Goal: Information Seeking & Learning: Learn about a topic

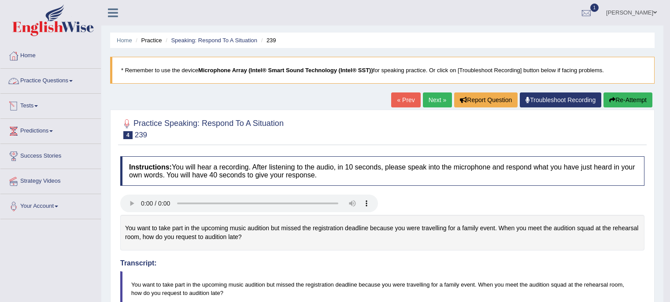
scroll to position [8, 0]
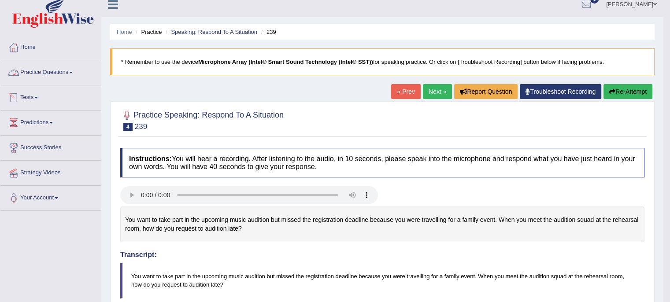
click at [56, 70] on link "Practice Questions" at bounding box center [50, 71] width 100 height 22
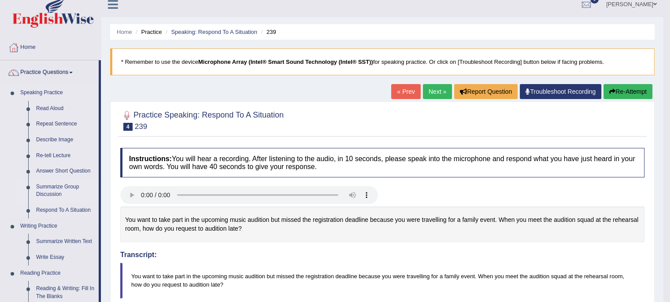
drag, startPoint x: 99, startPoint y: 167, endPoint x: 99, endPoint y: 187, distance: 19.8
click at [99, 187] on li "Practice Questions Speaking Practice Read Aloud Repeat Sentence Describe Image …" at bounding box center [50, 308] width 100 height 496
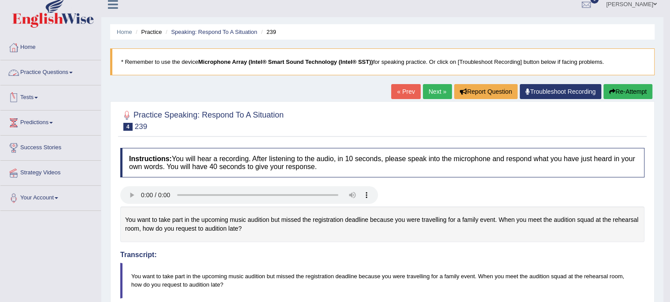
click at [74, 67] on link "Practice Questions" at bounding box center [50, 71] width 100 height 22
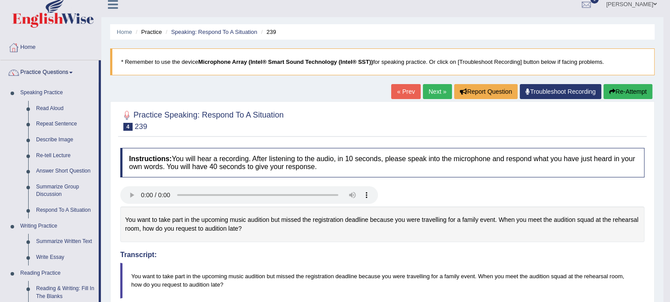
drag, startPoint x: 100, startPoint y: 176, endPoint x: 104, endPoint y: 200, distance: 24.5
click at [104, 200] on div "Toggle navigation Home Practice Questions Speaking Practice Read Aloud Repeat S…" at bounding box center [331, 303] width 663 height 622
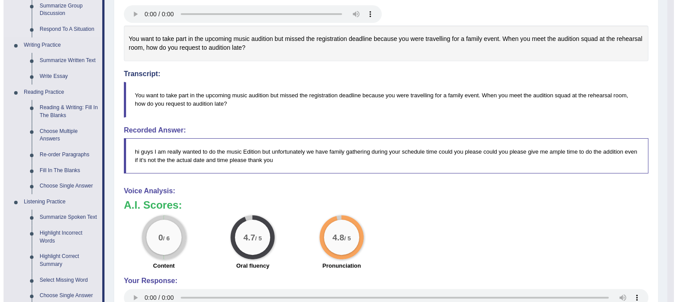
scroll to position [192, 0]
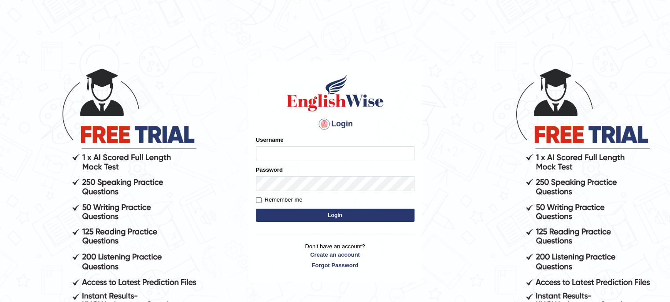
type input "LeoJavier"
click at [314, 216] on button "Login" at bounding box center [335, 215] width 159 height 13
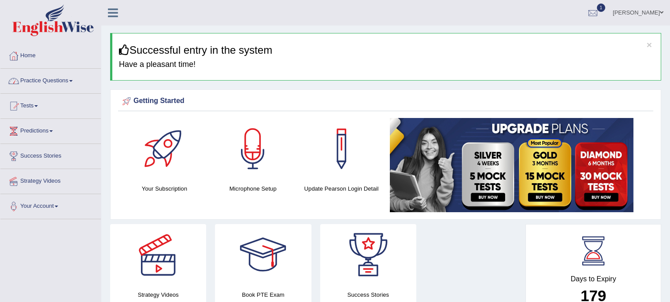
click at [70, 76] on link "Practice Questions" at bounding box center [50, 80] width 100 height 22
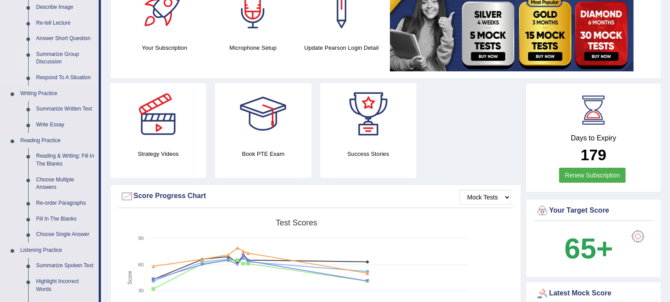
scroll to position [145, 0]
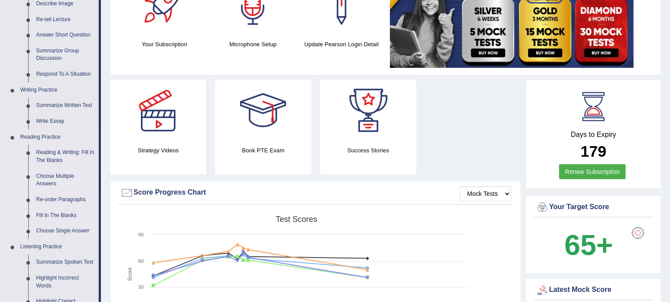
click at [58, 188] on link "Choose Multiple Answers" at bounding box center [65, 180] width 67 height 23
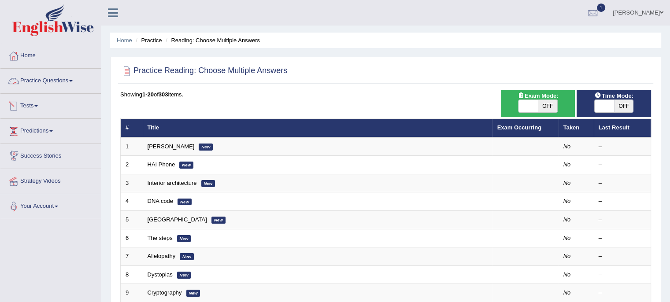
click at [67, 77] on link "Practice Questions" at bounding box center [50, 80] width 100 height 22
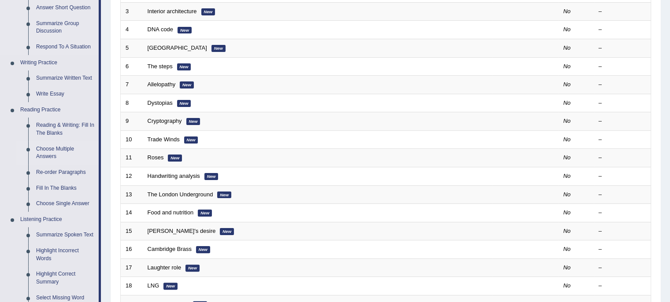
scroll to position [174, 0]
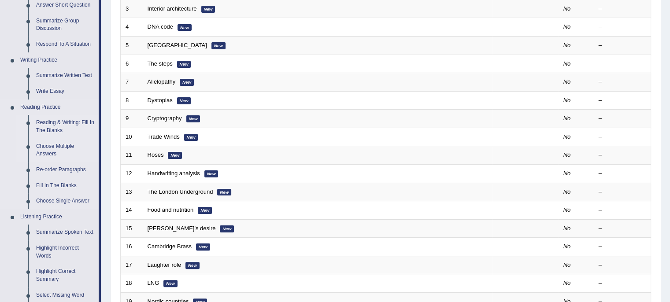
click at [69, 125] on link "Reading & Writing: Fill In The Blanks" at bounding box center [65, 126] width 67 height 23
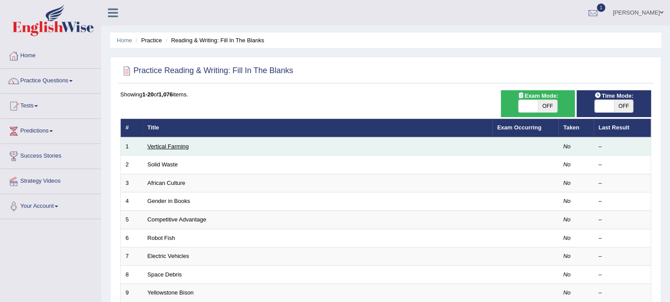
click at [172, 147] on link "Vertical Farming" at bounding box center [168, 146] width 41 height 7
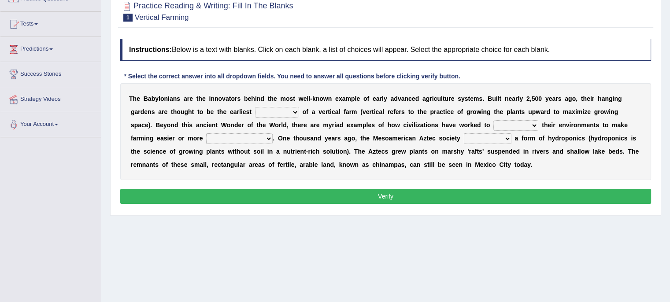
scroll to position [81, 0]
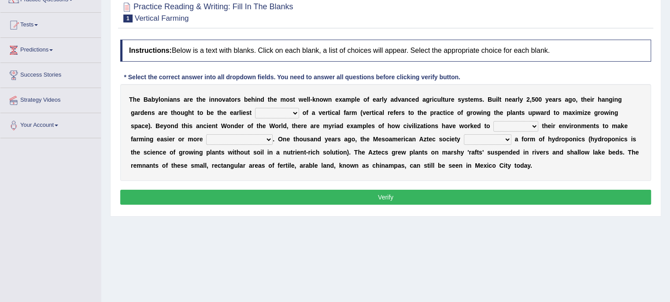
click at [287, 114] on select "prototype failure discredit protocol" at bounding box center [277, 113] width 44 height 11
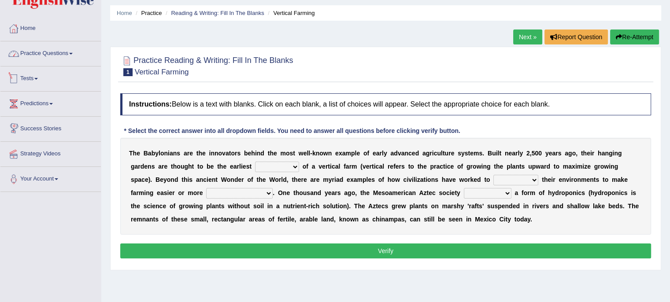
scroll to position [26, 0]
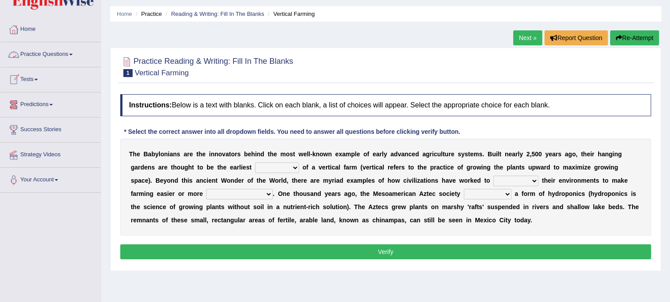
click at [70, 52] on link "Practice Questions" at bounding box center [50, 53] width 100 height 22
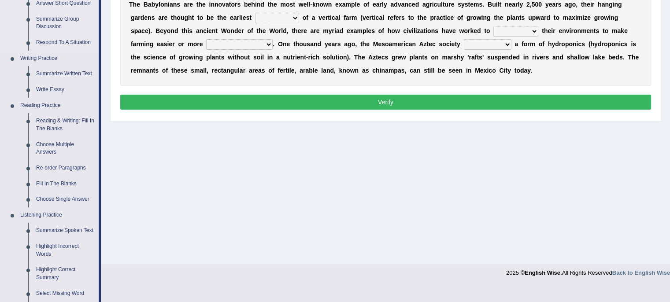
scroll to position [177, 0]
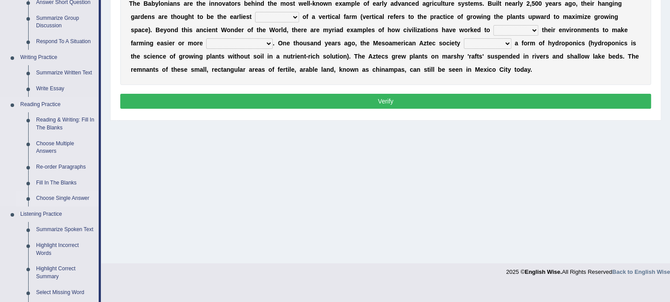
click at [67, 197] on link "Choose Single Answer" at bounding box center [65, 199] width 67 height 16
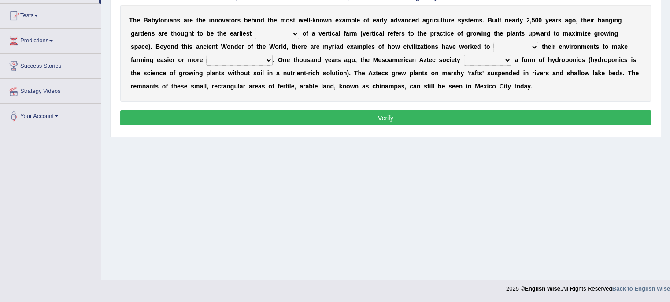
scroll to position [122, 0]
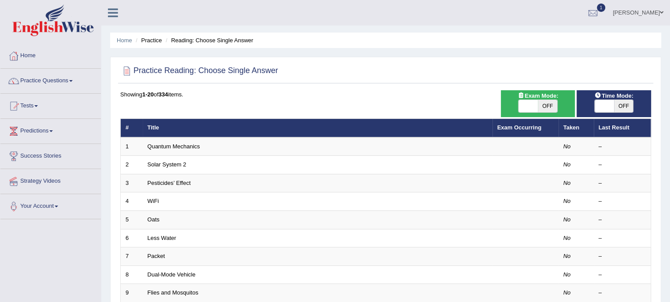
click at [519, 108] on span at bounding box center [528, 106] width 19 height 12
checkbox input "true"
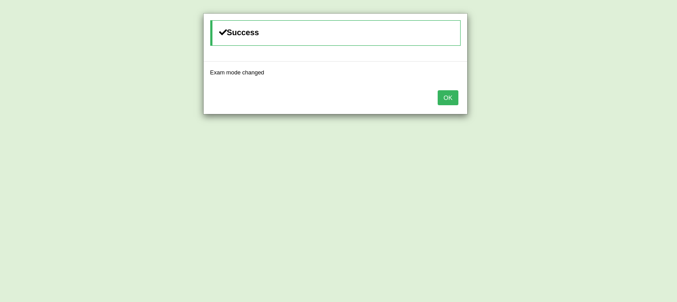
click at [448, 101] on button "OK" at bounding box center [447, 97] width 20 height 15
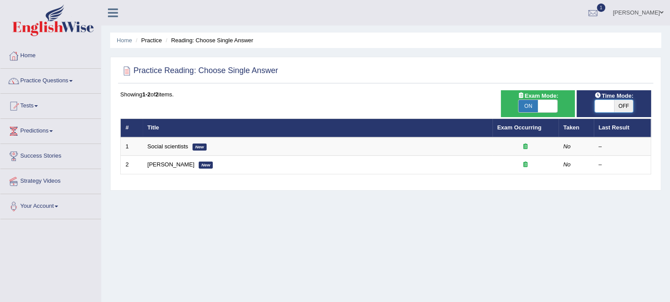
click at [597, 107] on span at bounding box center [604, 106] width 19 height 12
checkbox input "true"
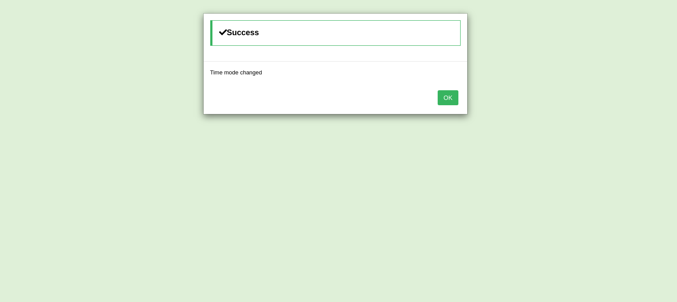
click at [451, 98] on button "OK" at bounding box center [447, 97] width 20 height 15
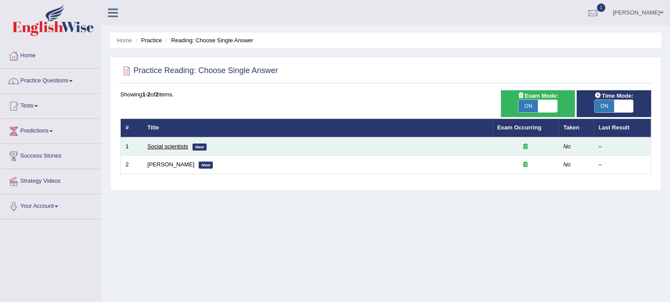
click at [176, 146] on link "Social scientists" at bounding box center [168, 146] width 41 height 7
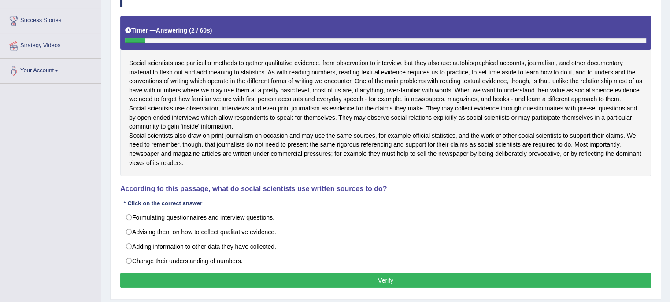
scroll to position [137, 0]
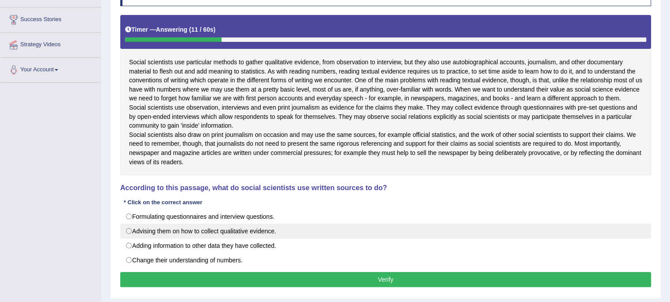
click at [125, 239] on label "Advising them on how to collect qualitative evidence." at bounding box center [385, 231] width 531 height 15
radio input "true"
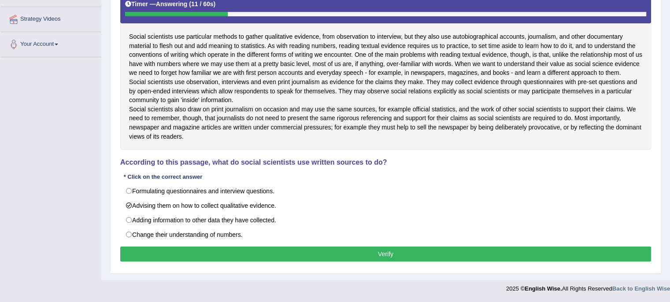
scroll to position [170, 0]
click at [195, 262] on button "Verify" at bounding box center [385, 254] width 531 height 15
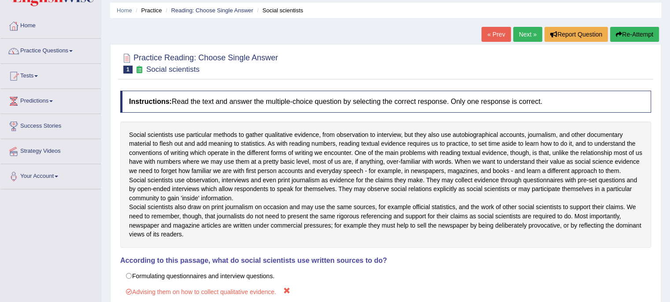
scroll to position [17, 0]
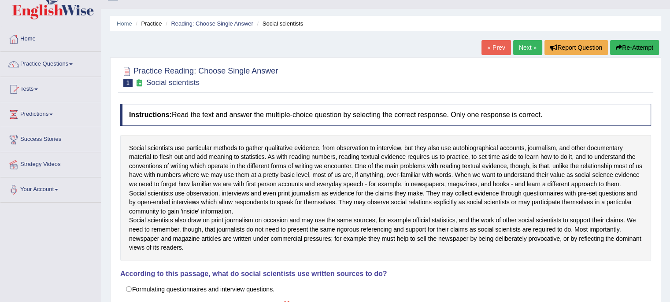
click at [523, 51] on link "Next »" at bounding box center [527, 47] width 29 height 15
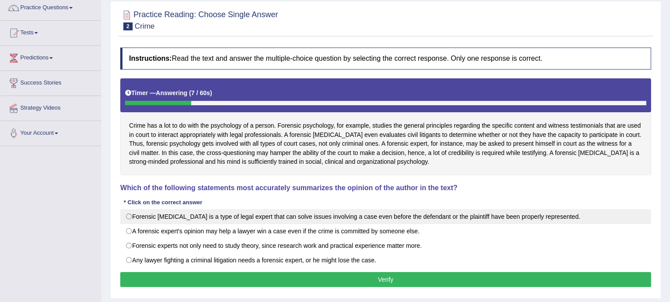
click at [153, 222] on label "Forensic [MEDICAL_DATA] is a type of legal expert that can solve issues involvi…" at bounding box center [385, 216] width 531 height 15
radio input "true"
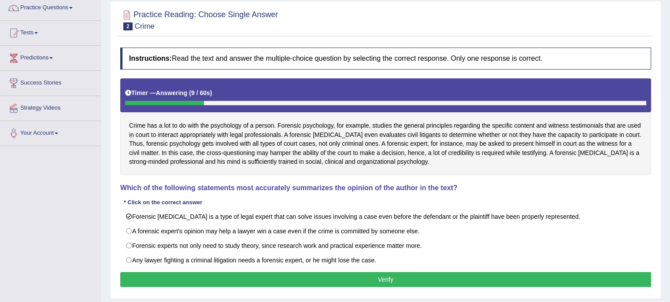
click at [190, 277] on button "Verify" at bounding box center [385, 279] width 531 height 15
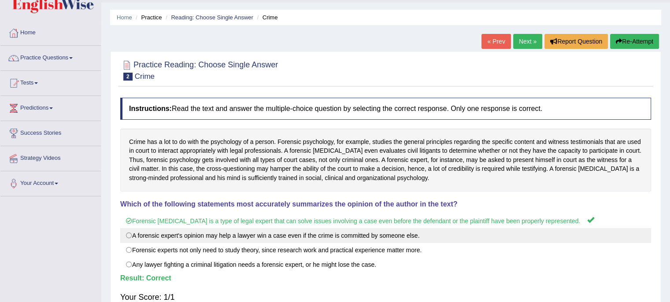
scroll to position [18, 0]
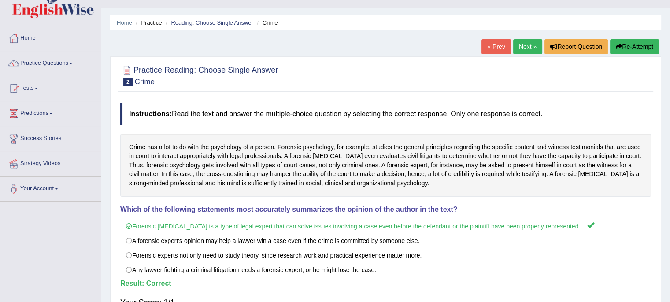
click at [526, 48] on link "Next »" at bounding box center [527, 46] width 29 height 15
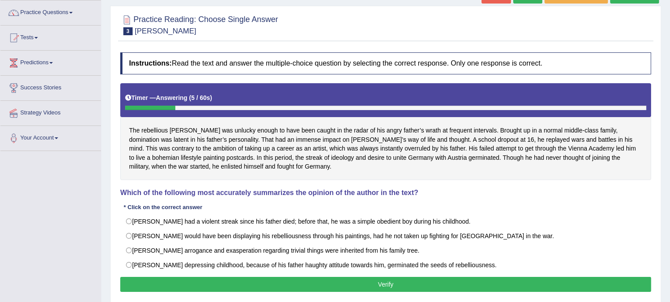
scroll to position [69, 0]
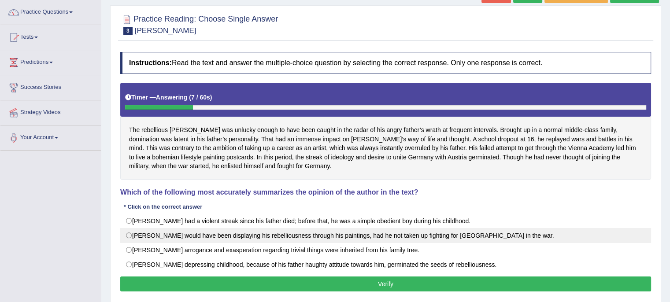
click at [177, 234] on label "Hitler would have been displaying his rebelliousness through his paintings, had…" at bounding box center [385, 235] width 531 height 15
radio input "true"
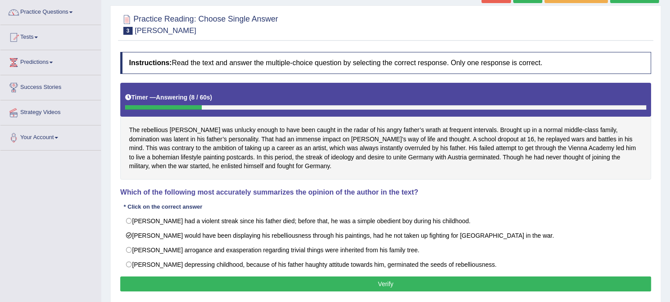
click at [197, 282] on button "Verify" at bounding box center [385, 284] width 531 height 15
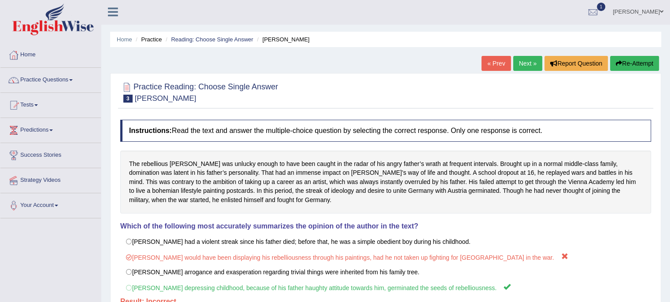
scroll to position [0, 0]
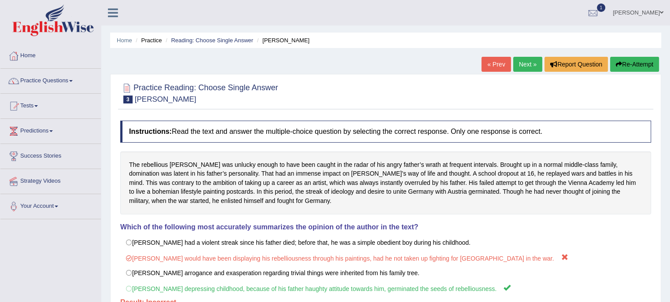
click at [525, 63] on link "Next »" at bounding box center [527, 64] width 29 height 15
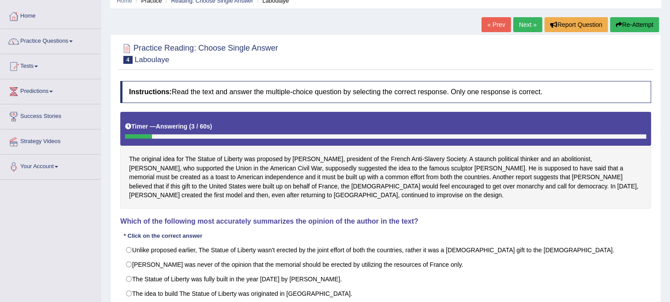
scroll to position [56, 0]
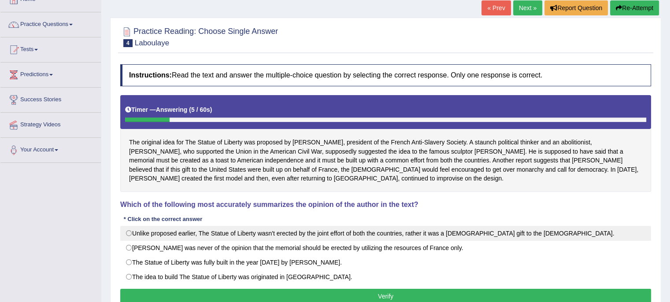
click at [177, 233] on label "Unlike proposed earlier, The Statue of Liberty wasn't erected by the joint effo…" at bounding box center [385, 233] width 531 height 15
radio input "true"
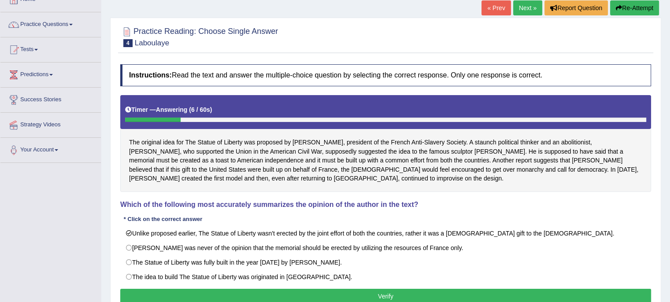
click at [219, 292] on button "Verify" at bounding box center [385, 296] width 531 height 15
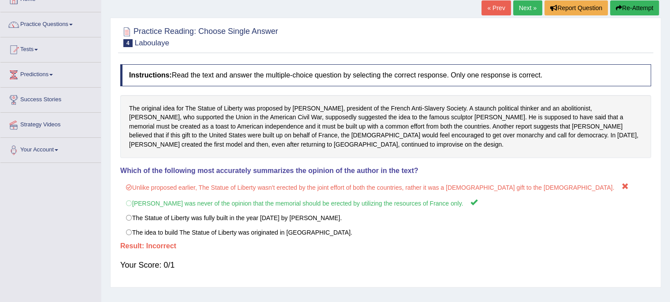
scroll to position [0, 0]
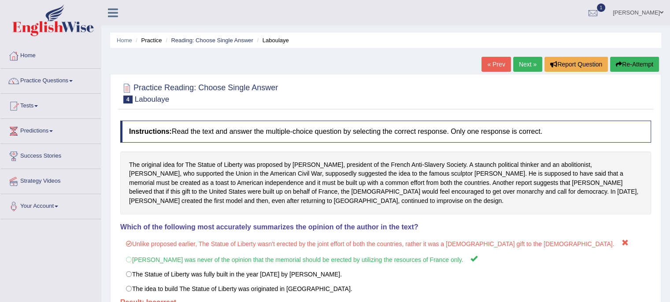
click at [530, 66] on link "Next »" at bounding box center [527, 64] width 29 height 15
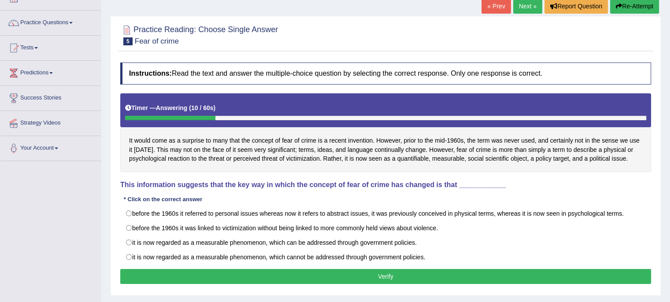
scroll to position [74, 0]
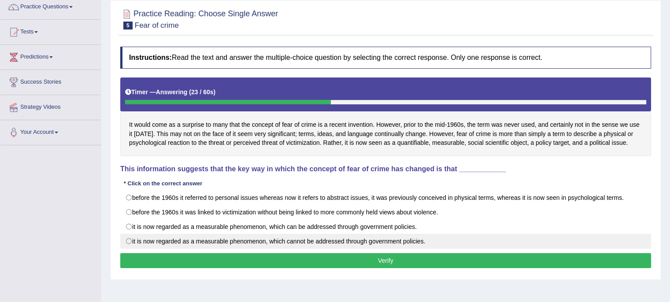
click at [375, 237] on label "it is now regarded as a measurable phenomenon, which cannot be addressed throug…" at bounding box center [385, 241] width 531 height 15
radio input "true"
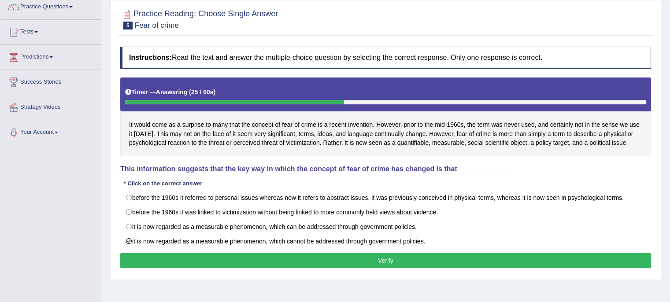
click at [375, 260] on button "Verify" at bounding box center [385, 260] width 531 height 15
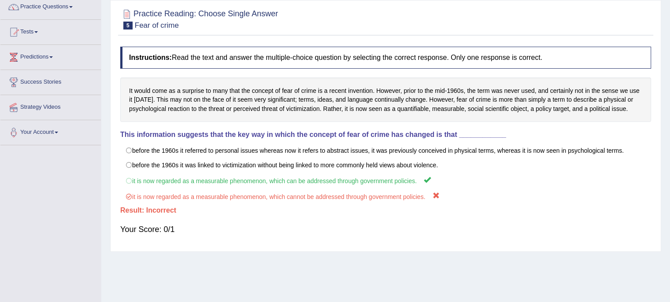
scroll to position [0, 0]
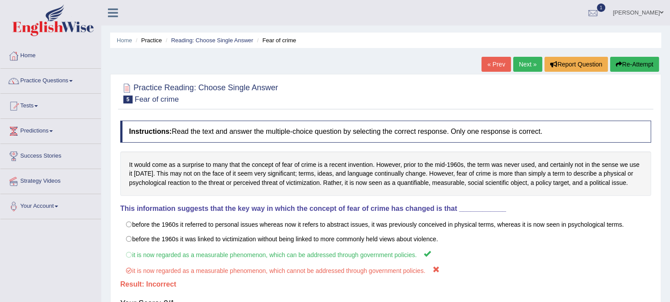
click at [530, 66] on link "Next »" at bounding box center [527, 64] width 29 height 15
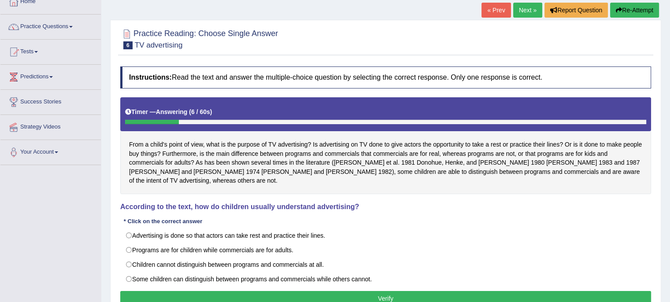
scroll to position [55, 0]
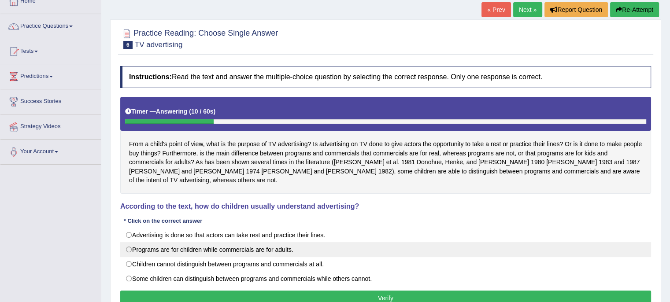
click at [357, 242] on label "Programs are for children while commercials are for adults." at bounding box center [385, 249] width 531 height 15
radio input "true"
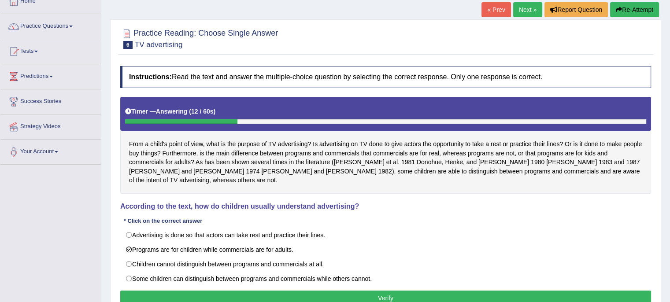
click at [328, 291] on button "Verify" at bounding box center [385, 298] width 531 height 15
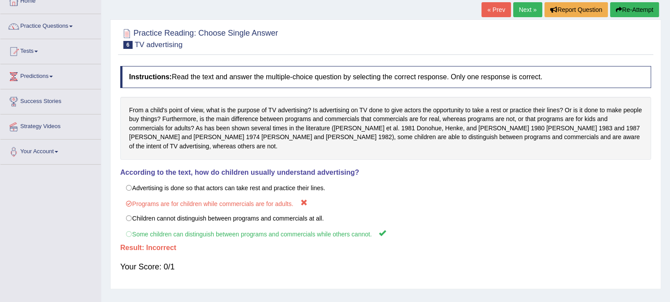
scroll to position [0, 0]
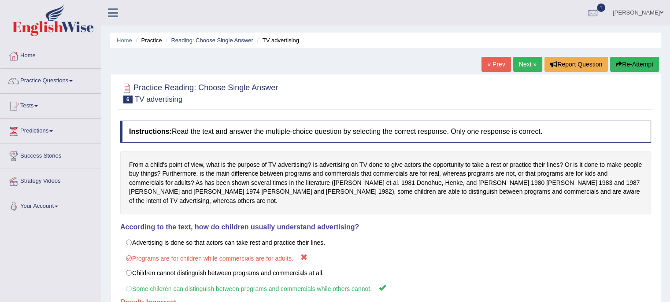
click at [532, 63] on link "Next »" at bounding box center [527, 64] width 29 height 15
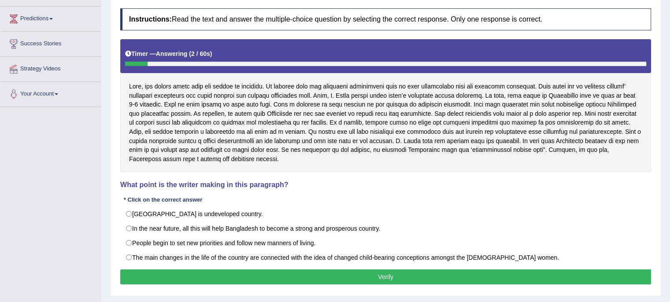
scroll to position [113, 0]
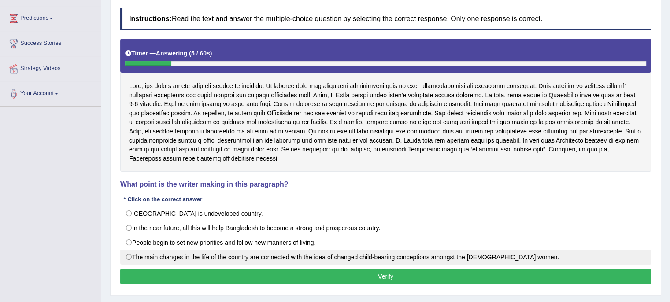
click at [300, 257] on label "The main changes in the life of the country are connected with the idea of chan…" at bounding box center [385, 257] width 531 height 15
radio input "true"
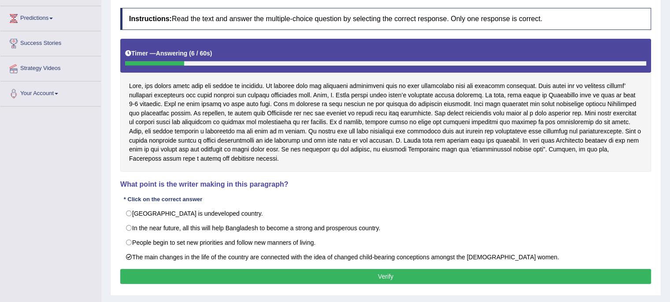
click at [300, 276] on button "Verify" at bounding box center [385, 276] width 531 height 15
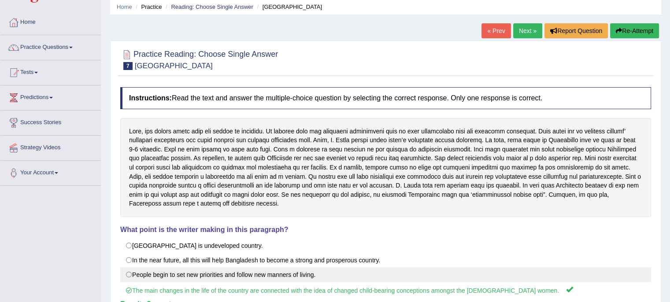
scroll to position [32, 0]
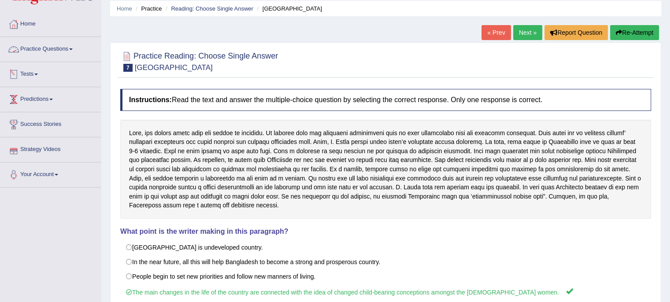
click at [73, 50] on span at bounding box center [71, 49] width 4 height 2
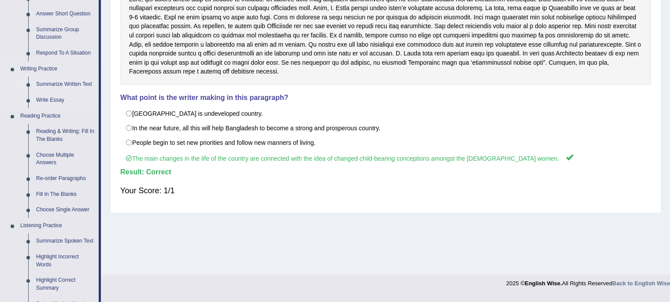
scroll to position [167, 0]
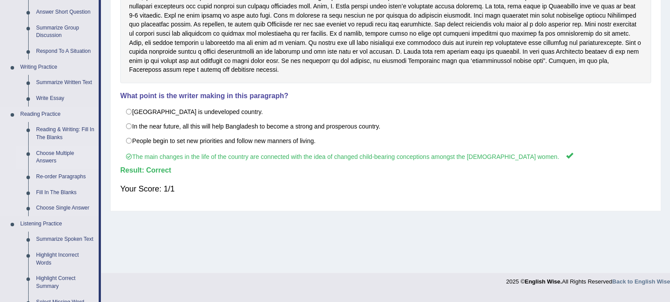
click at [67, 156] on link "Choose Multiple Answers" at bounding box center [65, 157] width 67 height 23
click at [67, 156] on ul "Speaking Practice Read Aloud Repeat Sentence Describe Image Re-tell Lecture Ans…" at bounding box center [49, 161] width 98 height 471
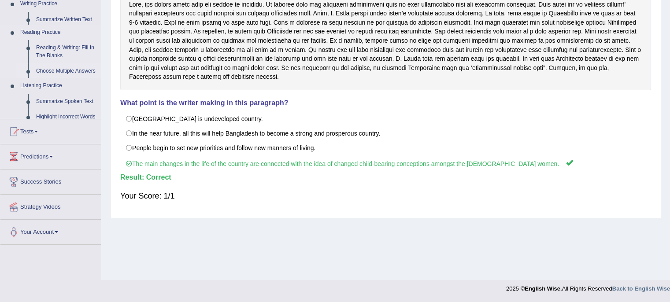
scroll to position [160, 0]
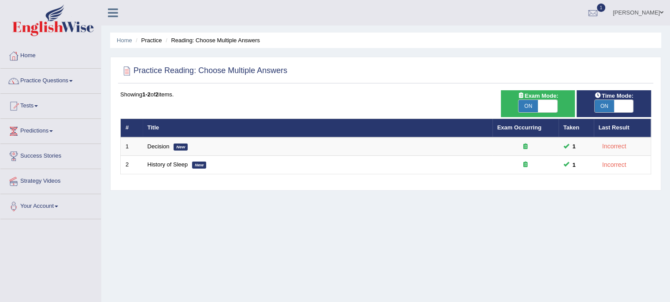
click at [270, 127] on th "Title" at bounding box center [318, 128] width 350 height 19
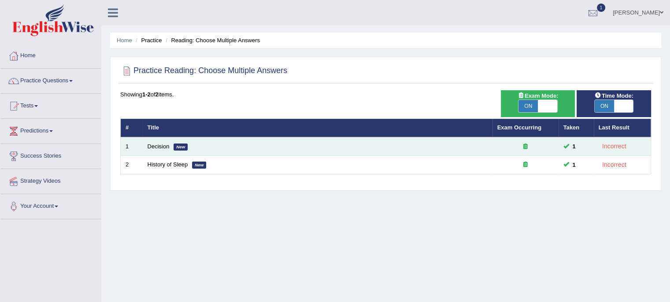
click at [265, 147] on td "Decision New" at bounding box center [318, 146] width 350 height 19
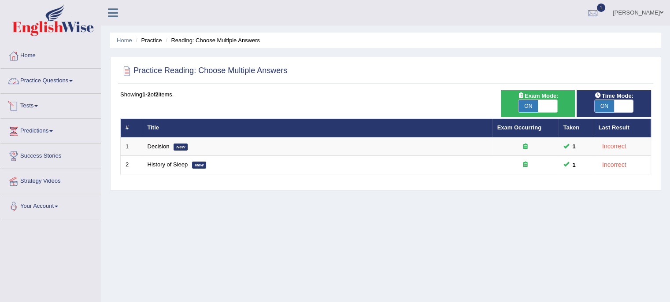
click at [72, 74] on link "Practice Questions" at bounding box center [50, 80] width 100 height 22
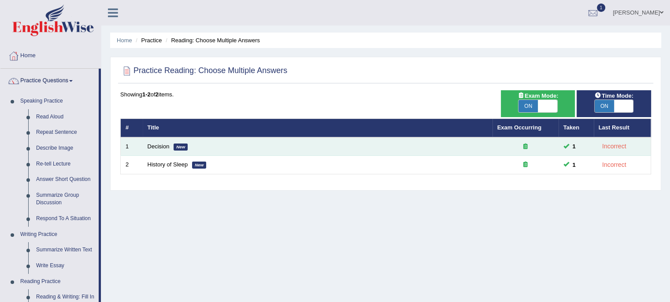
click at [204, 151] on td "Decision New" at bounding box center [318, 146] width 350 height 19
click at [157, 145] on link "Decision" at bounding box center [159, 146] width 22 height 7
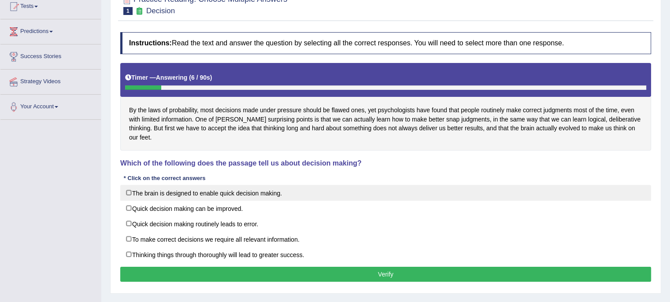
scroll to position [110, 0]
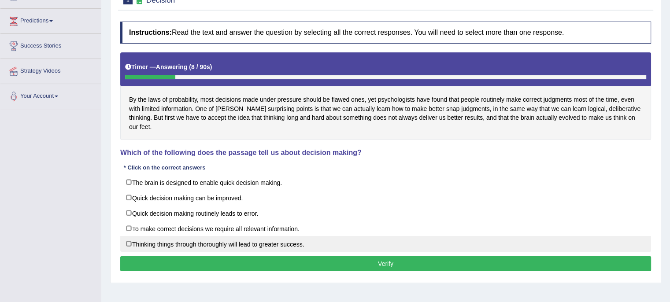
click at [183, 237] on label "Thinking things through thoroughly will lead to greater success." at bounding box center [385, 244] width 531 height 16
checkbox input "true"
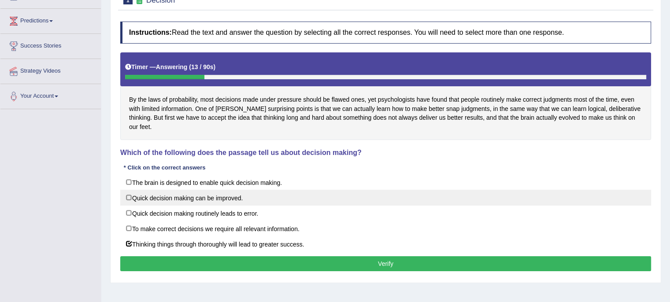
click at [206, 190] on label "Quick decision making can be improved." at bounding box center [385, 198] width 531 height 16
checkbox input "true"
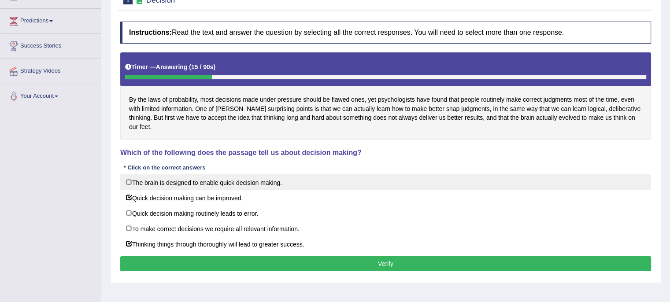
click at [214, 174] on label "The brain is designed to enable quick decision making." at bounding box center [385, 182] width 531 height 16
checkbox input "true"
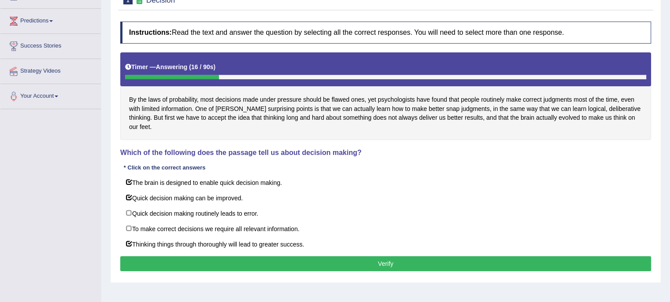
click at [189, 256] on button "Verify" at bounding box center [385, 263] width 531 height 15
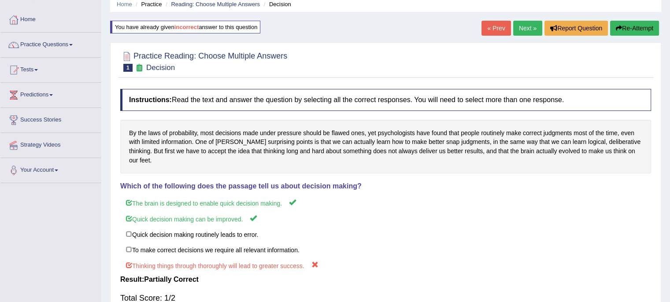
scroll to position [30, 0]
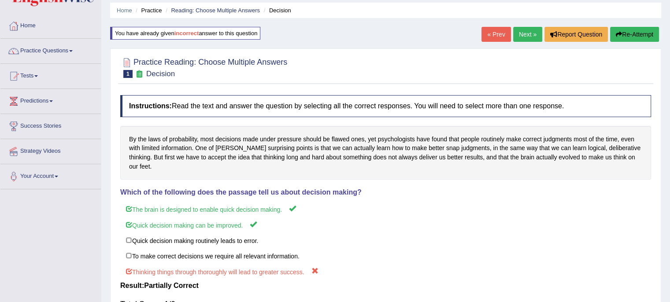
click at [527, 37] on link "Next »" at bounding box center [527, 34] width 29 height 15
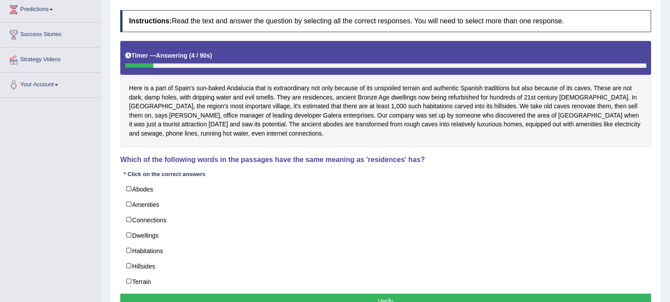
scroll to position [162, 0]
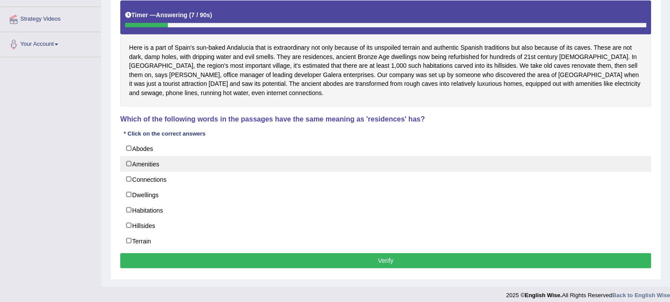
click at [182, 166] on label "Amenities" at bounding box center [385, 164] width 531 height 16
checkbox input "true"
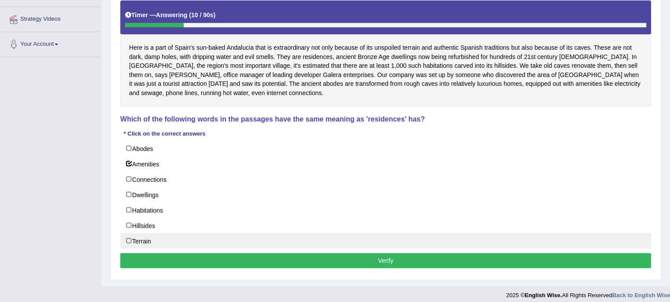
click at [153, 239] on label "Terrain" at bounding box center [385, 241] width 531 height 16
checkbox input "true"
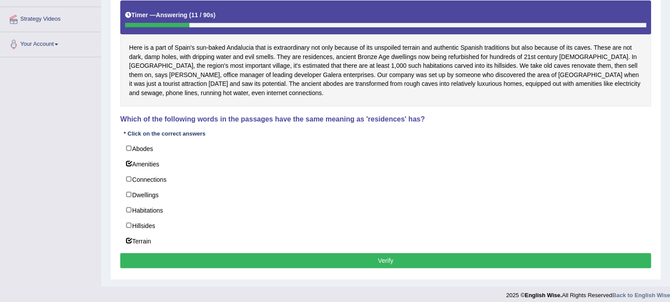
click at [154, 257] on button "Verify" at bounding box center [385, 260] width 531 height 15
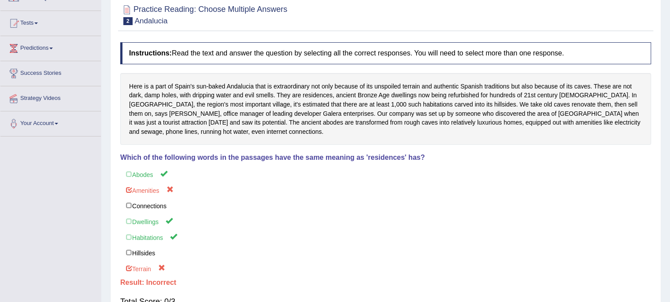
scroll to position [0, 0]
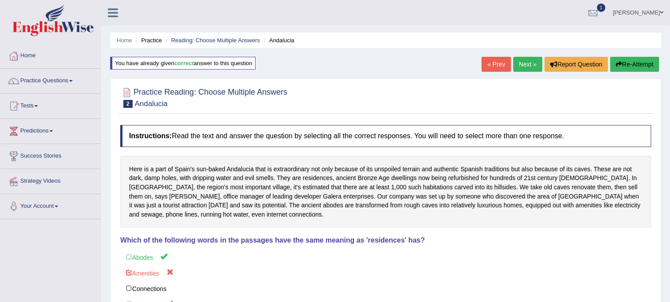
click at [529, 63] on link "Next »" at bounding box center [527, 64] width 29 height 15
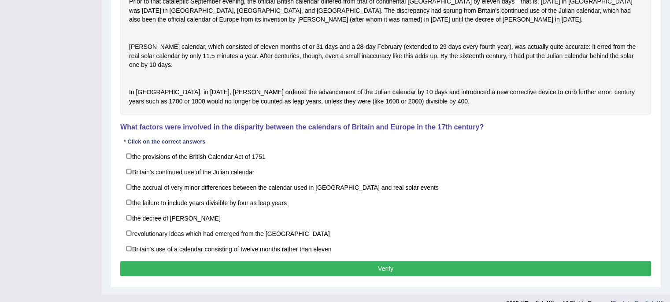
scroll to position [254, 0]
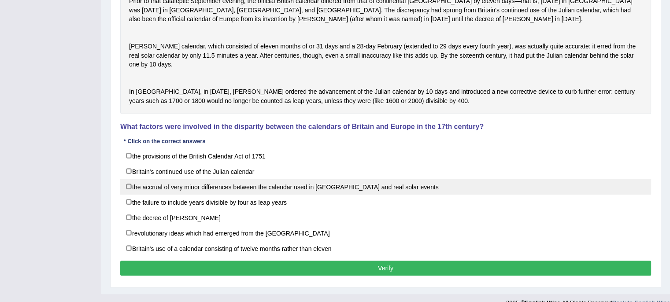
click at [256, 195] on label "the accrual of very minor differences between the calendar used in [GEOGRAPHIC_…" at bounding box center [385, 187] width 531 height 16
checkbox input "true"
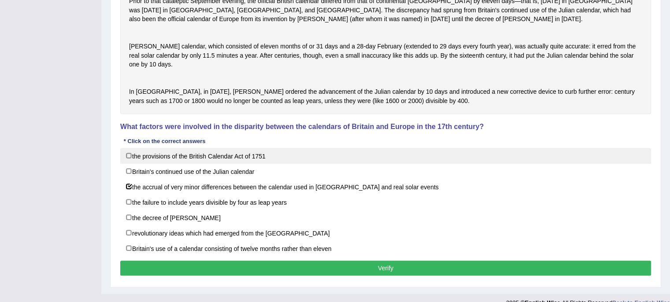
click at [262, 164] on label "the provisions of the British Calendar Act of 1751" at bounding box center [385, 156] width 531 height 16
checkbox input "true"
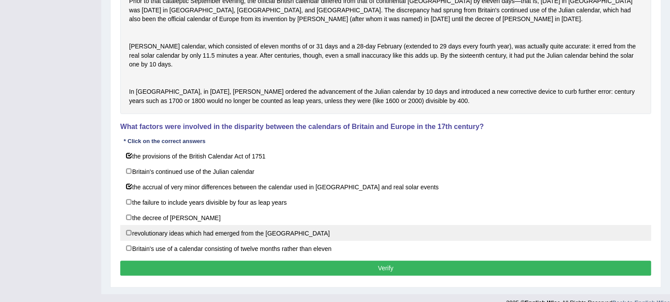
click at [245, 241] on label "revolutionary ideas which had emerged from the [GEOGRAPHIC_DATA]" at bounding box center [385, 233] width 531 height 16
checkbox input "true"
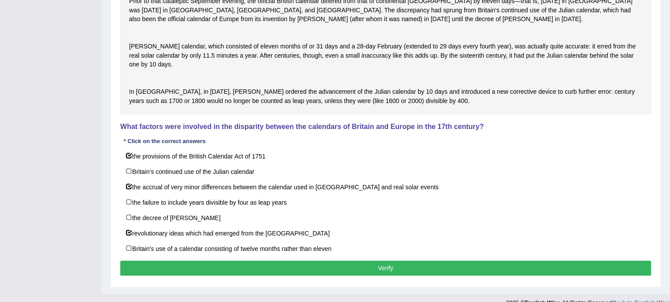
click at [254, 276] on button "Verify" at bounding box center [385, 268] width 531 height 15
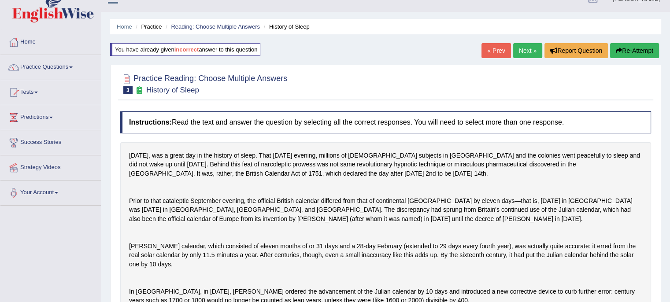
scroll to position [0, 0]
